Goal: Task Accomplishment & Management: Use online tool/utility

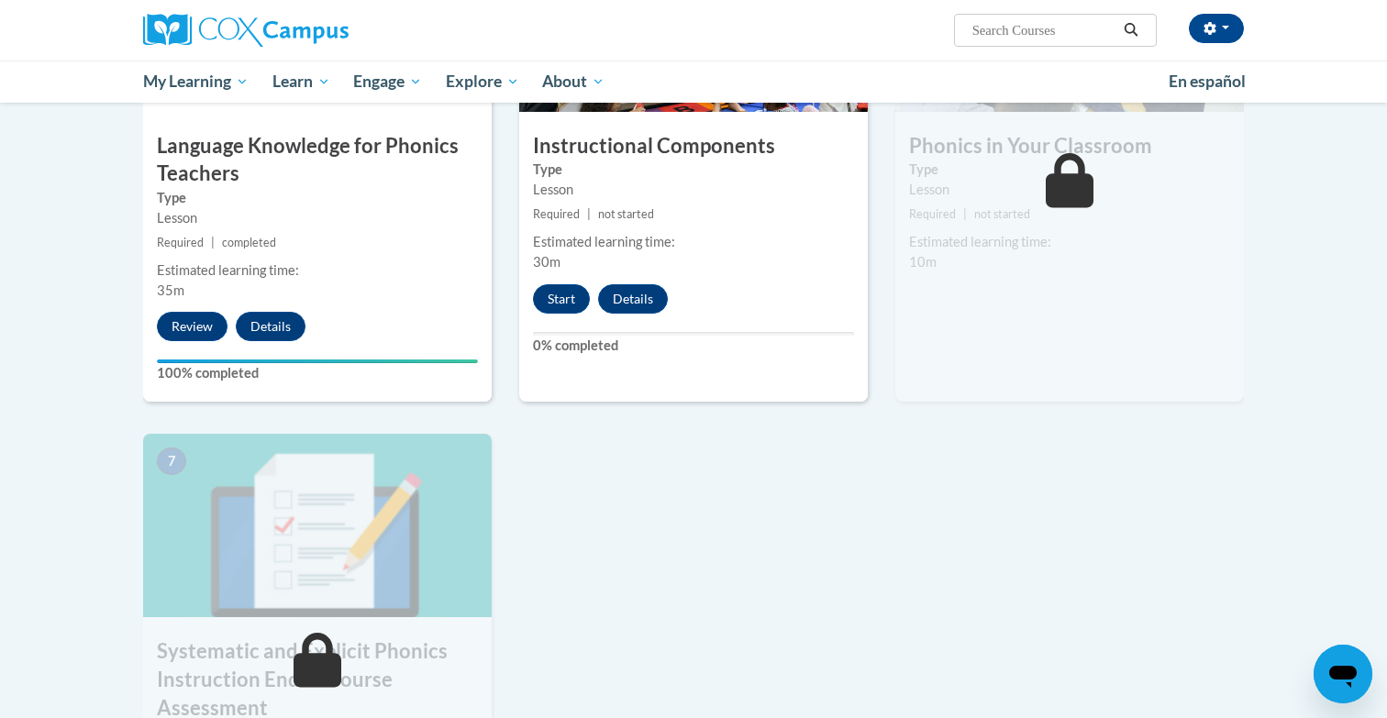
scroll to position [980, 0]
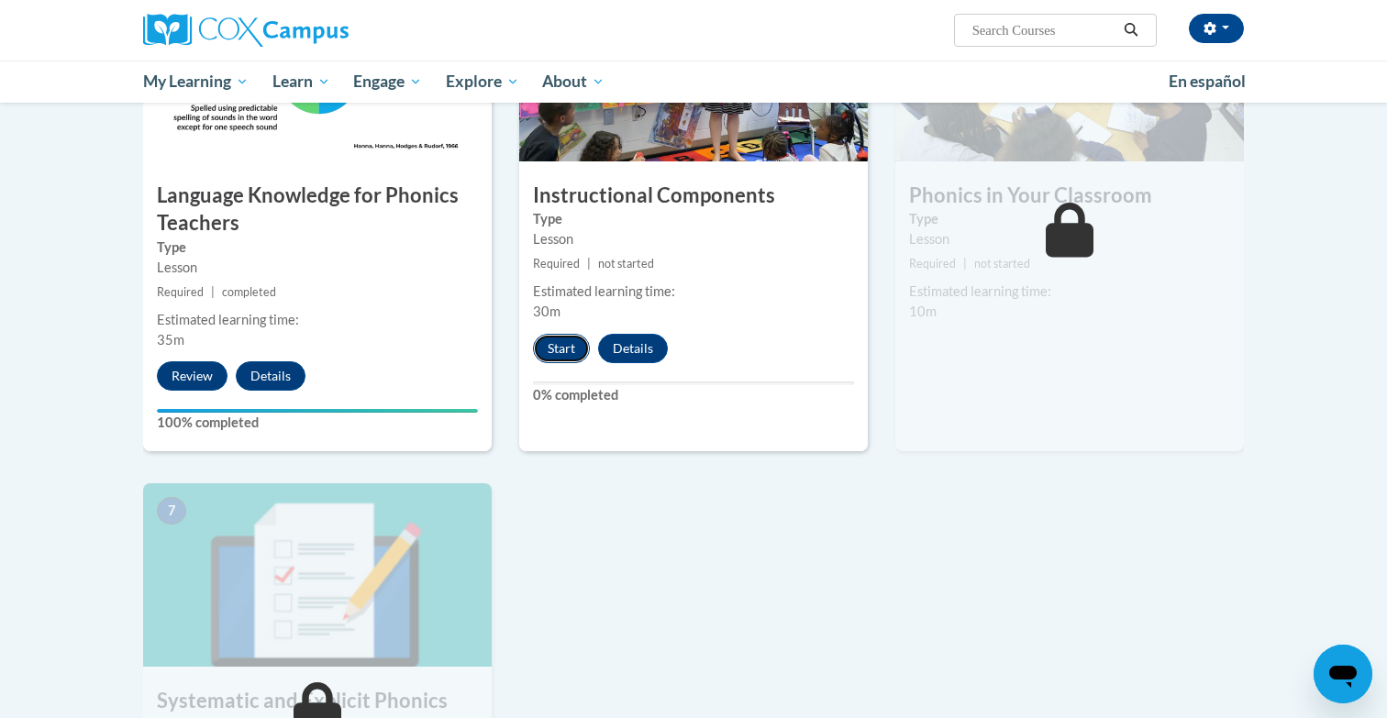
click at [574, 349] on button "Start" at bounding box center [561, 348] width 57 height 29
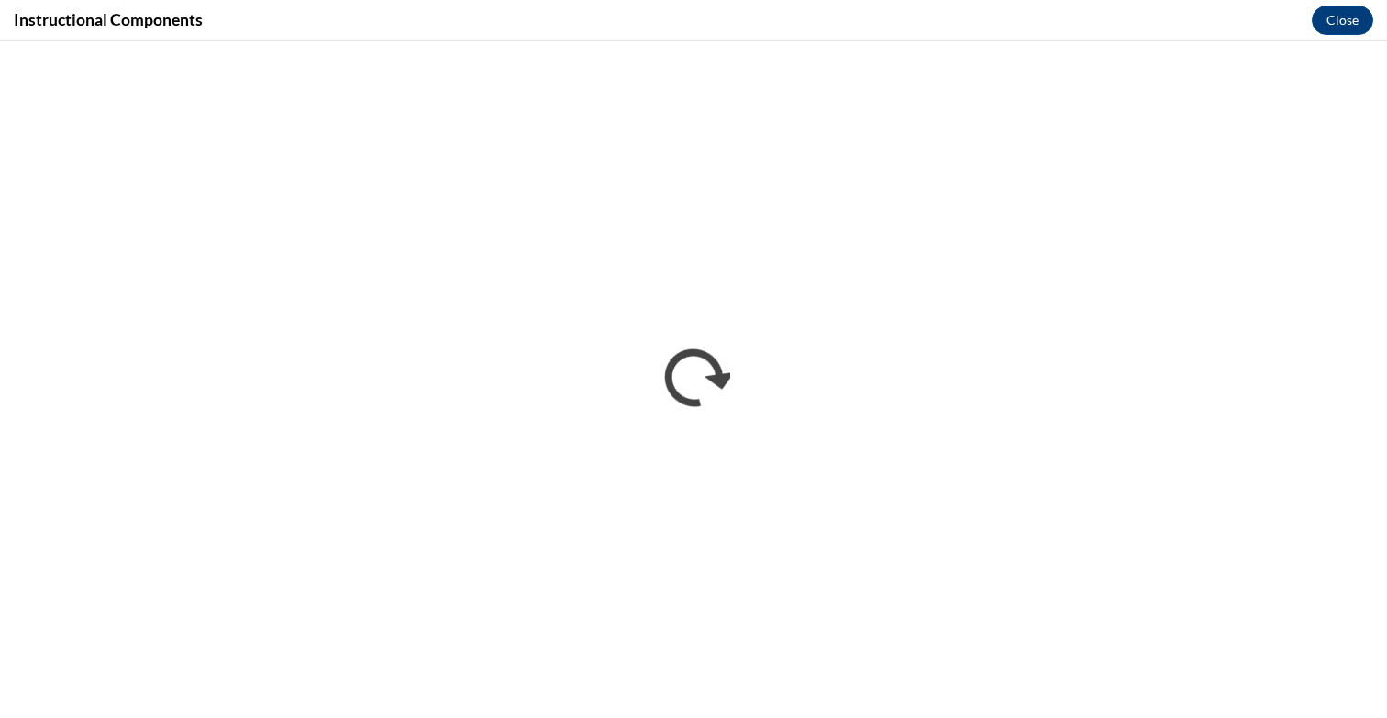
scroll to position [0, 0]
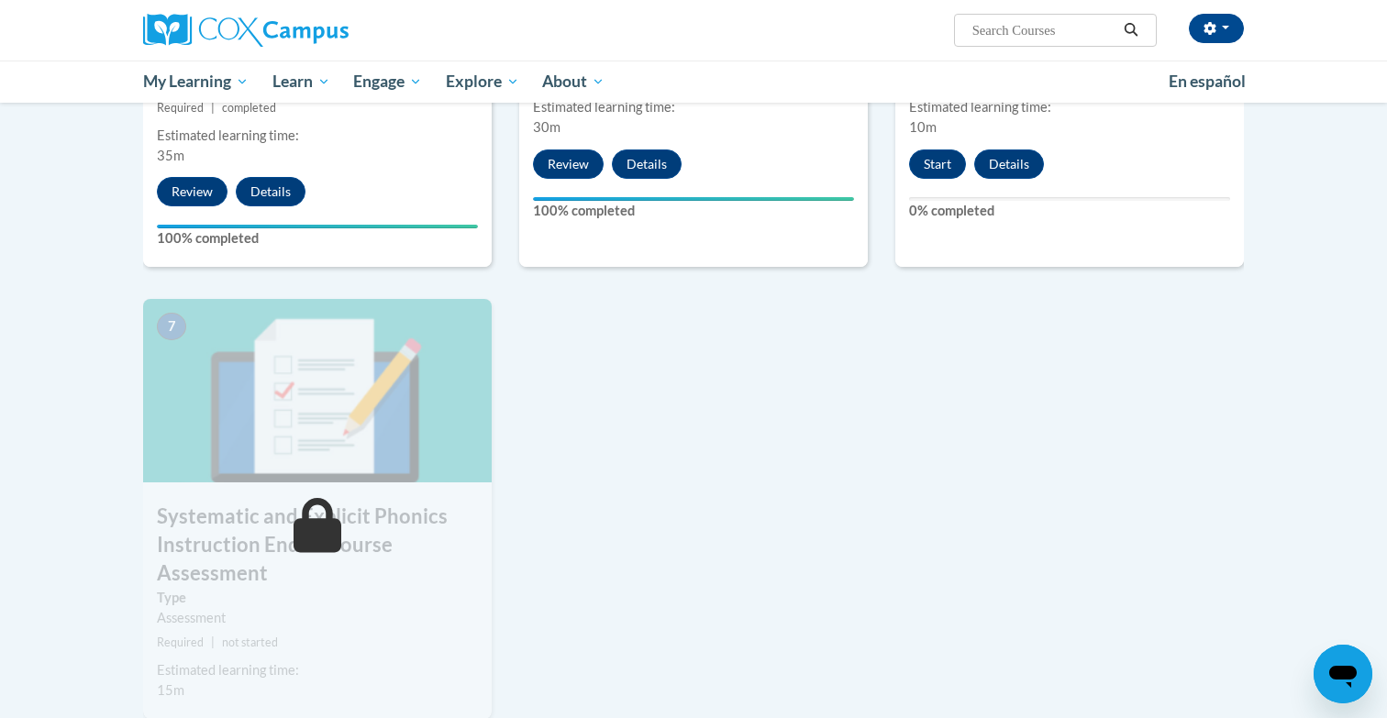
scroll to position [1024, 0]
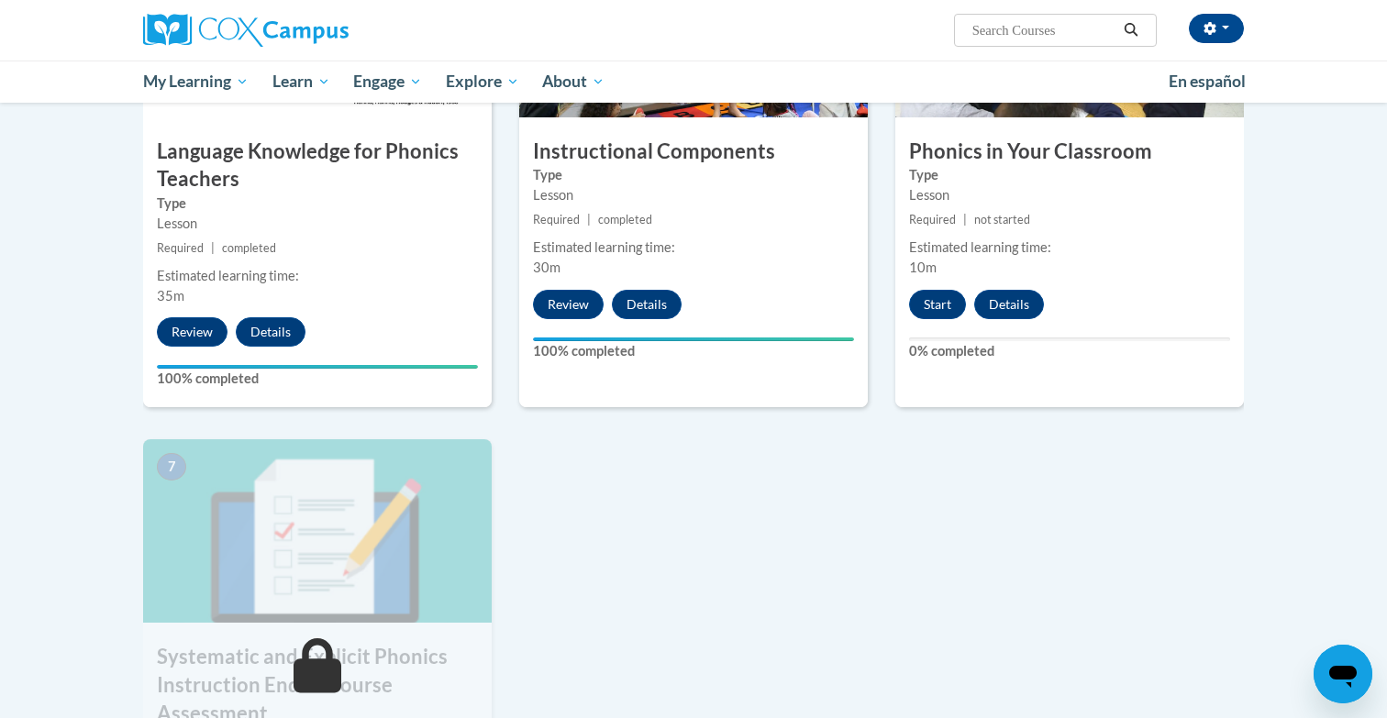
click at [966, 314] on div "Start Details Feedback" at bounding box center [981, 304] width 172 height 29
click at [929, 310] on button "Start" at bounding box center [937, 304] width 57 height 29
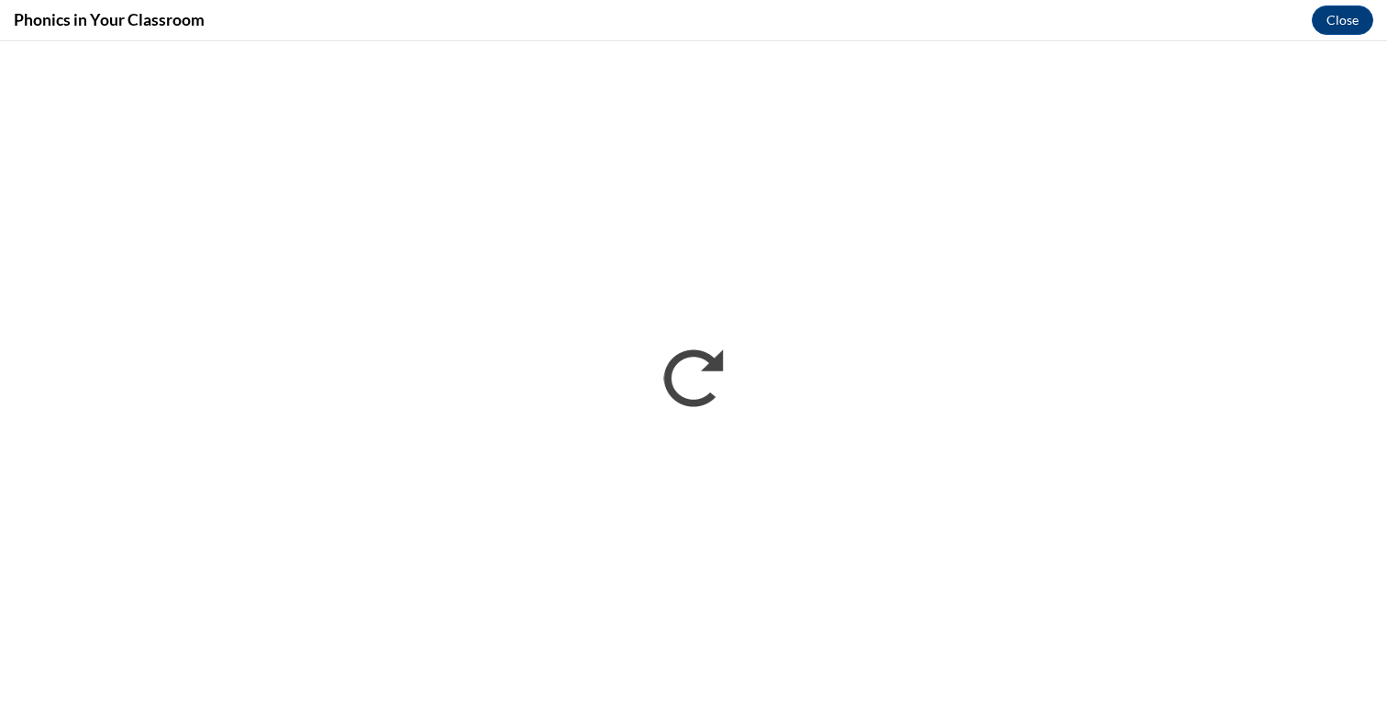
scroll to position [0, 0]
